Goal: Task Accomplishment & Management: Use online tool/utility

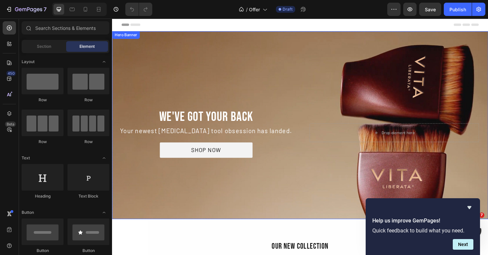
click at [230, 61] on div "Background Image" at bounding box center [311, 131] width 399 height 199
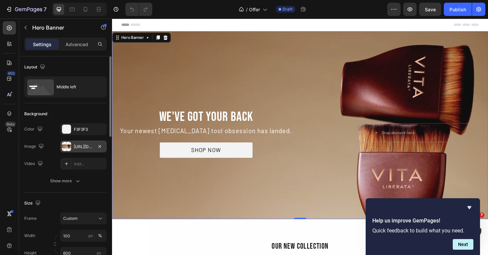
click at [83, 148] on div "[URL][DOMAIN_NAME]" at bounding box center [83, 147] width 19 height 6
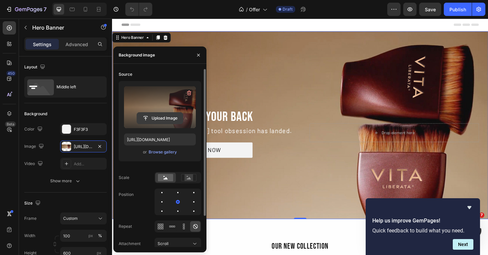
click at [160, 122] on input "file" at bounding box center [160, 118] width 46 height 11
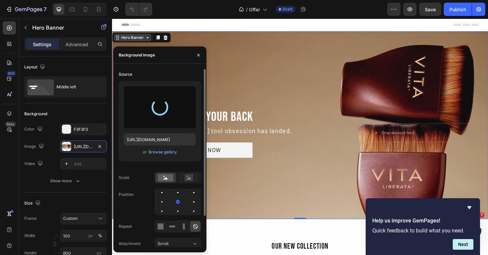
type input "[URL][DOMAIN_NAME]"
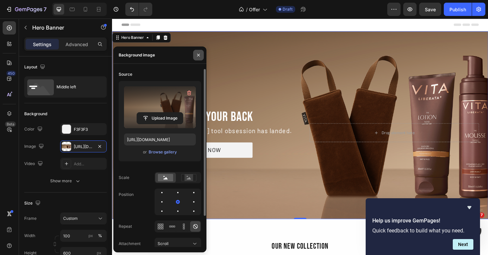
click at [198, 55] on icon "button" at bounding box center [198, 54] width 3 height 3
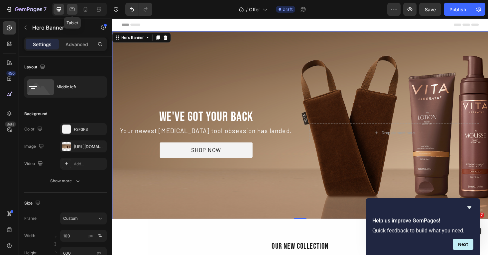
click at [75, 13] on div at bounding box center [72, 9] width 11 height 11
type input "450"
type input "100%"
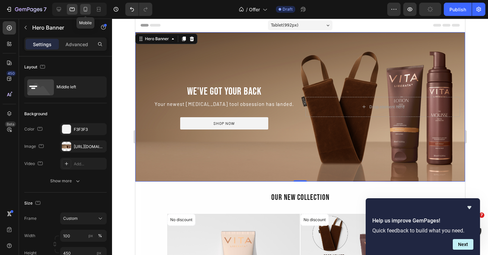
click at [85, 11] on icon at bounding box center [86, 9] width 4 height 5
type input "700"
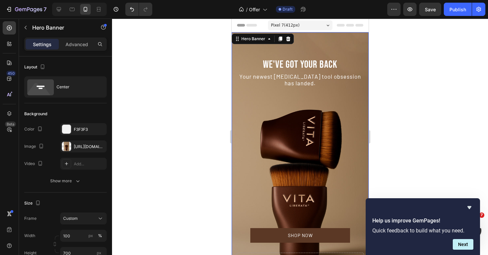
click at [311, 39] on div "We've got your back Text Block Your newest [MEDICAL_DATA] tool obsession has la…" at bounding box center [299, 148] width 137 height 281
click at [90, 150] on div "[URL][DOMAIN_NAME]" at bounding box center [83, 147] width 47 height 12
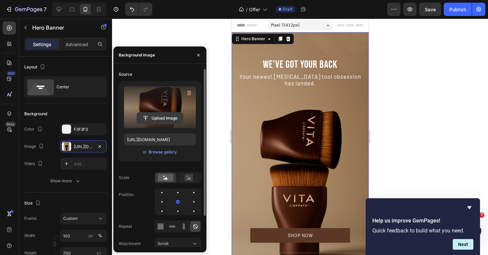
click at [160, 122] on input "file" at bounding box center [160, 118] width 46 height 11
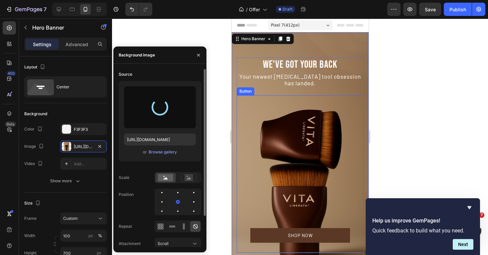
type input "[URL][DOMAIN_NAME]"
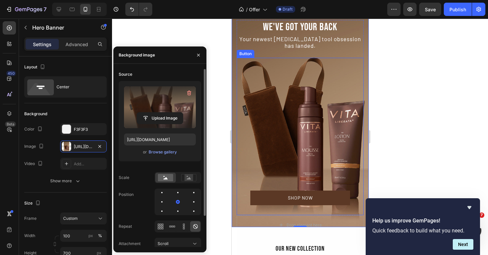
scroll to position [38, 0]
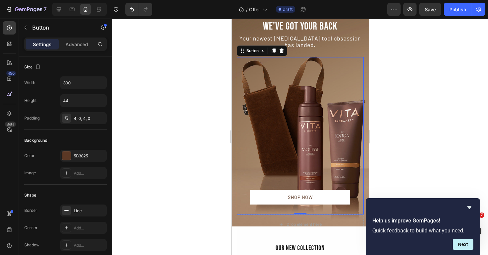
click at [252, 202] on link "SHOP NOW" at bounding box center [300, 197] width 100 height 15
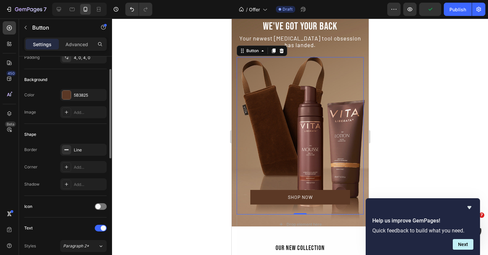
scroll to position [0, 0]
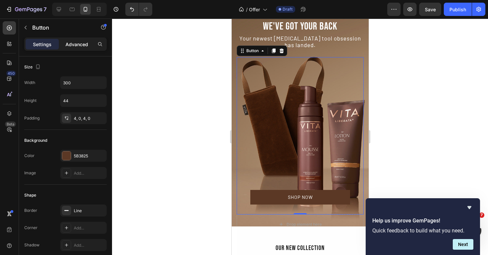
click at [71, 48] on div "Advanced" at bounding box center [76, 44] width 33 height 11
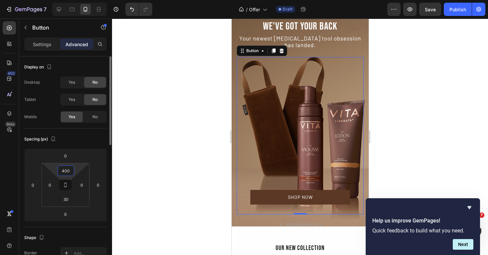
click at [64, 170] on input "400" at bounding box center [65, 171] width 13 height 10
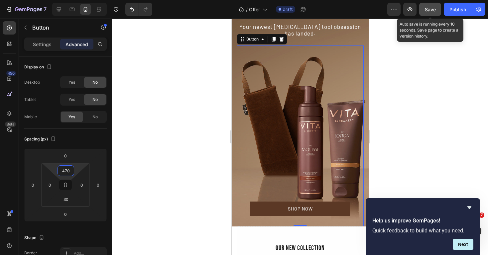
type input "470"
click at [433, 10] on span "Save" at bounding box center [430, 10] width 11 height 6
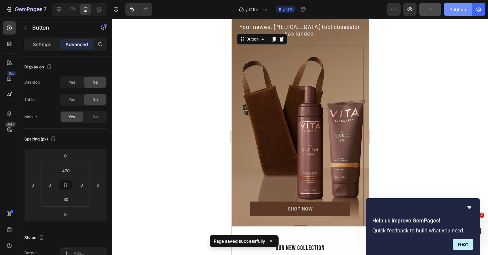
click at [455, 12] on div "Publish" at bounding box center [457, 9] width 17 height 7
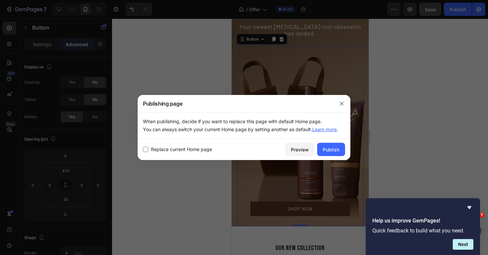
click at [151, 150] on span "Replace current Home page" at bounding box center [181, 150] width 61 height 8
checkbox input "true"
click at [337, 149] on div "Publish" at bounding box center [331, 149] width 17 height 7
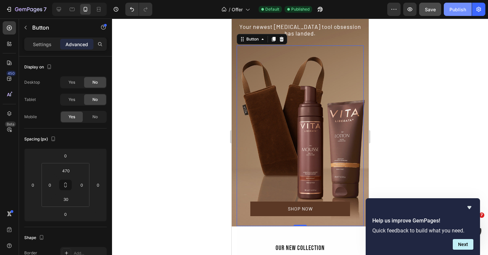
click at [453, 12] on div "Publish" at bounding box center [457, 9] width 17 height 7
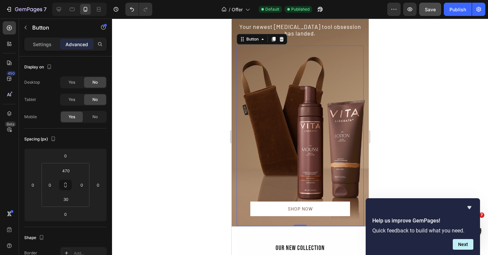
click at [254, 207] on link "SHOP NOW" at bounding box center [300, 209] width 100 height 15
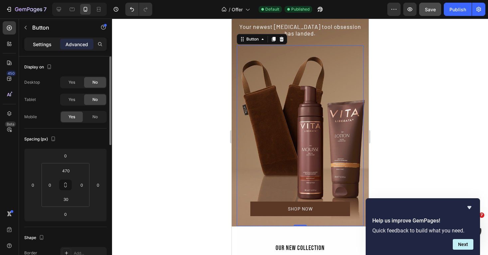
click at [42, 47] on p "Settings" at bounding box center [42, 44] width 19 height 7
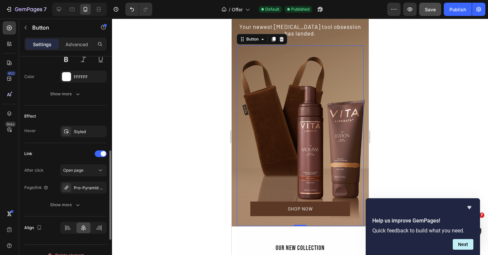
scroll to position [311, 0]
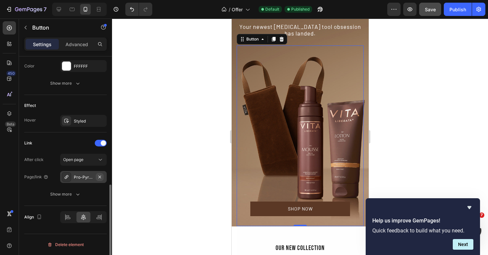
click at [102, 177] on icon "button" at bounding box center [99, 176] width 5 height 5
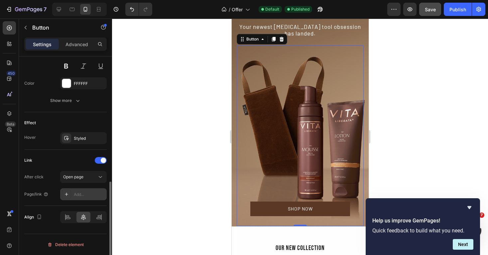
scroll to position [293, 0]
click at [83, 196] on div "Add..." at bounding box center [89, 195] width 31 height 6
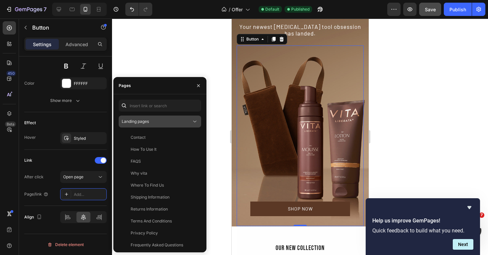
click at [151, 123] on div "Landing pages" at bounding box center [157, 122] width 70 height 6
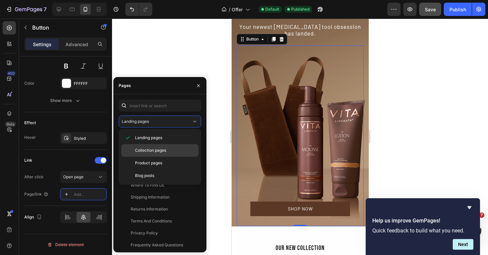
click at [150, 151] on span "Collection pages" at bounding box center [150, 151] width 31 height 6
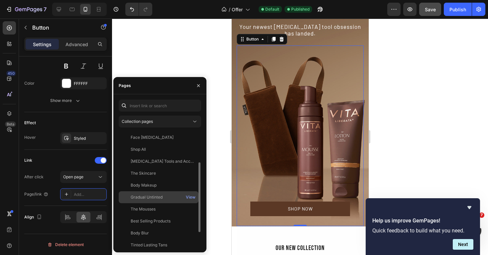
scroll to position [50, 0]
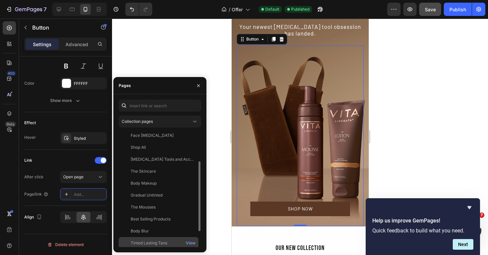
click at [150, 240] on div "Tinted Lasting Tans View" at bounding box center [159, 243] width 80 height 12
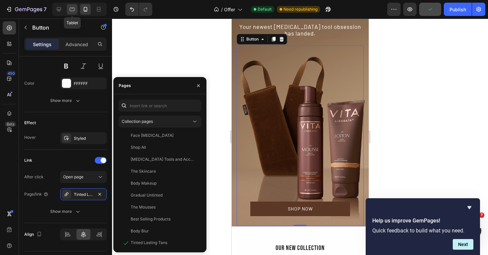
click at [71, 13] on div at bounding box center [72, 9] width 11 height 11
type input "36"
type input "Auto"
type input "12"
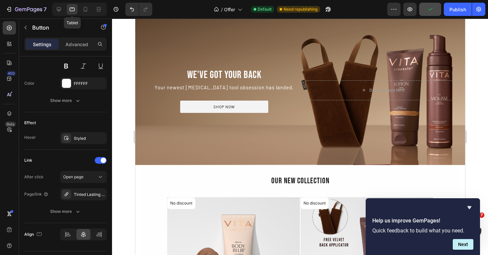
scroll to position [15, 0]
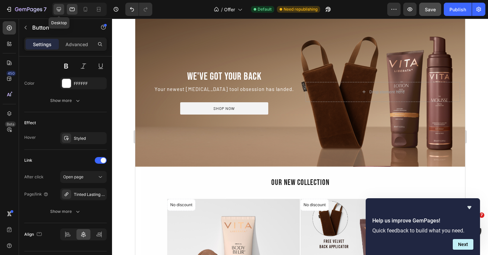
click at [57, 13] on div at bounding box center [58, 9] width 11 height 11
type input "Auto"
type input "15"
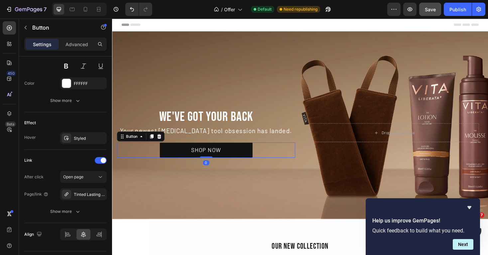
click at [176, 158] on link "SHOP NOW" at bounding box center [211, 158] width 98 height 16
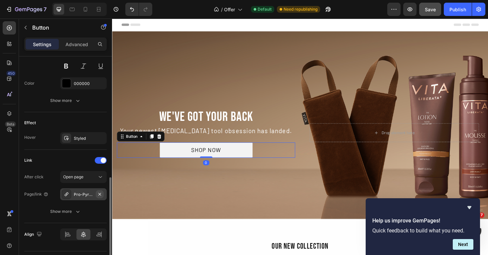
click at [98, 193] on icon "button" at bounding box center [99, 194] width 5 height 5
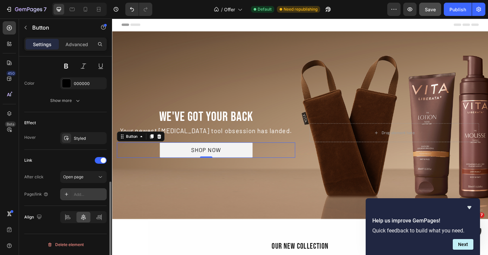
click at [94, 197] on div "Add..." at bounding box center [83, 194] width 47 height 12
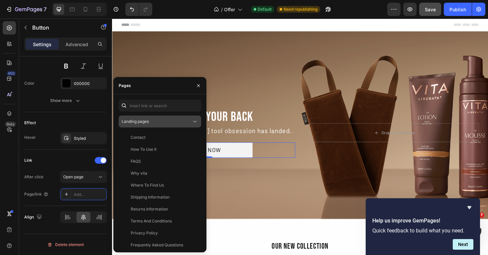
click at [149, 119] on div "Landing pages" at bounding box center [157, 122] width 70 height 6
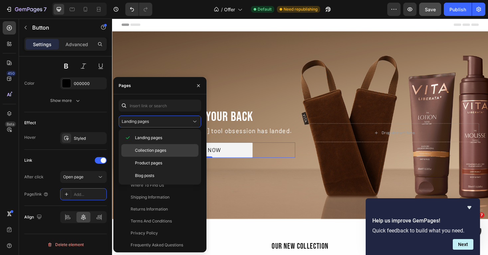
click at [148, 147] on div "Collection pages" at bounding box center [159, 150] width 77 height 13
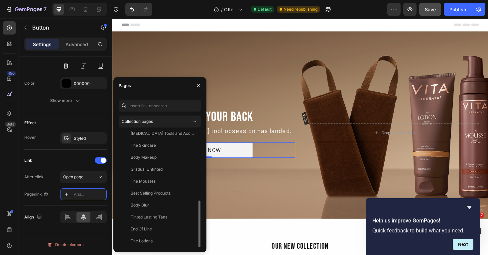
scroll to position [93, 0]
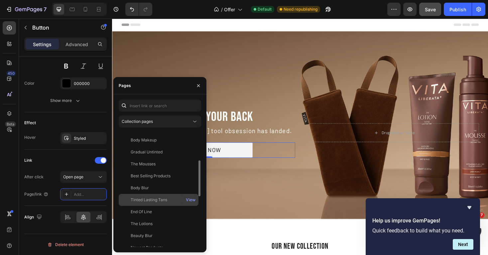
click at [161, 201] on div "Tinted Lasting Tans" at bounding box center [149, 200] width 37 height 6
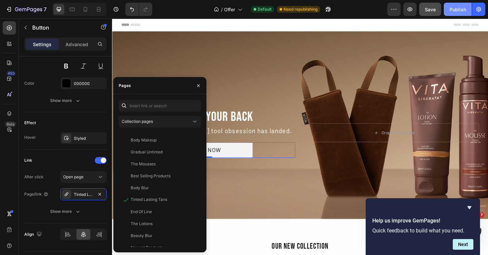
click at [453, 14] on button "Publish" at bounding box center [458, 9] width 28 height 13
